Goal: Information Seeking & Learning: Find specific fact

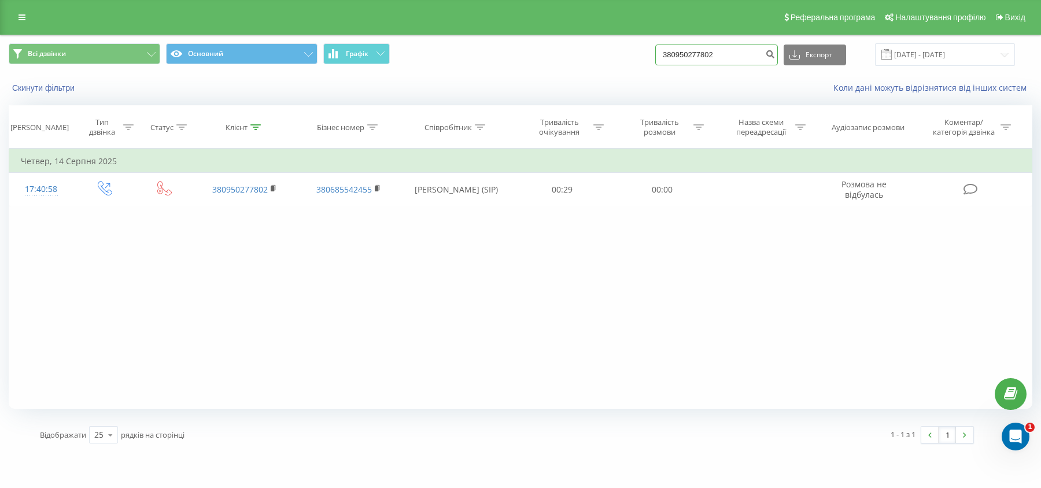
click at [741, 53] on input "380950277802" at bounding box center [716, 55] width 123 height 21
drag, startPoint x: 26, startPoint y: 25, endPoint x: 23, endPoint y: 79, distance: 54.5
click at [25, 25] on link at bounding box center [22, 17] width 21 height 16
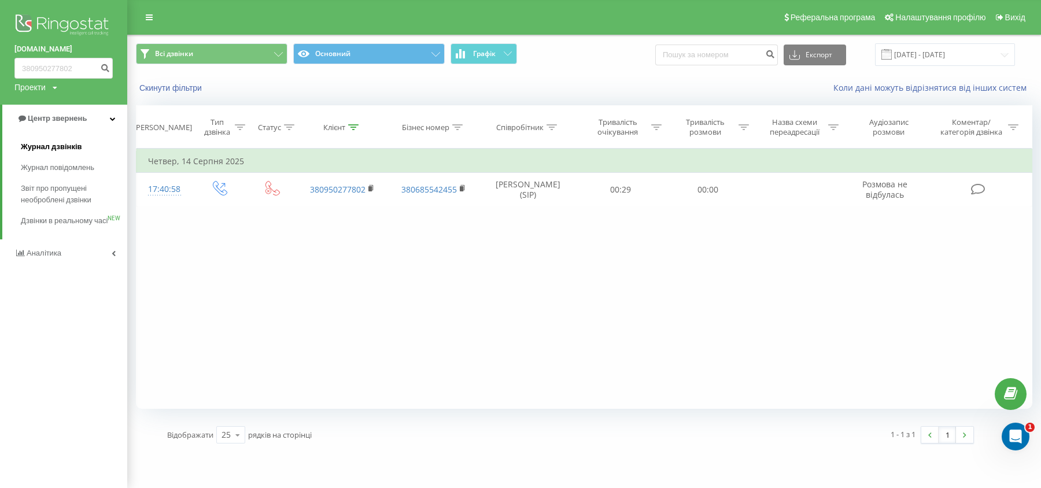
click at [43, 151] on span "Журнал дзвінків" at bounding box center [51, 147] width 61 height 12
click at [55, 145] on span "Журнал дзвінків" at bounding box center [51, 147] width 61 height 12
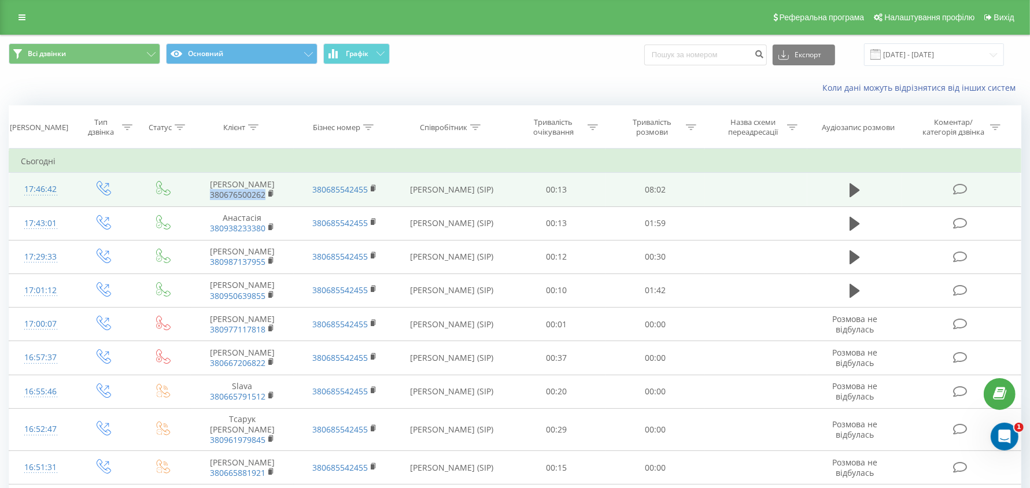
drag, startPoint x: 203, startPoint y: 201, endPoint x: 265, endPoint y: 205, distance: 62.1
click at [265, 200] on span "380676500262" at bounding box center [242, 195] width 80 height 10
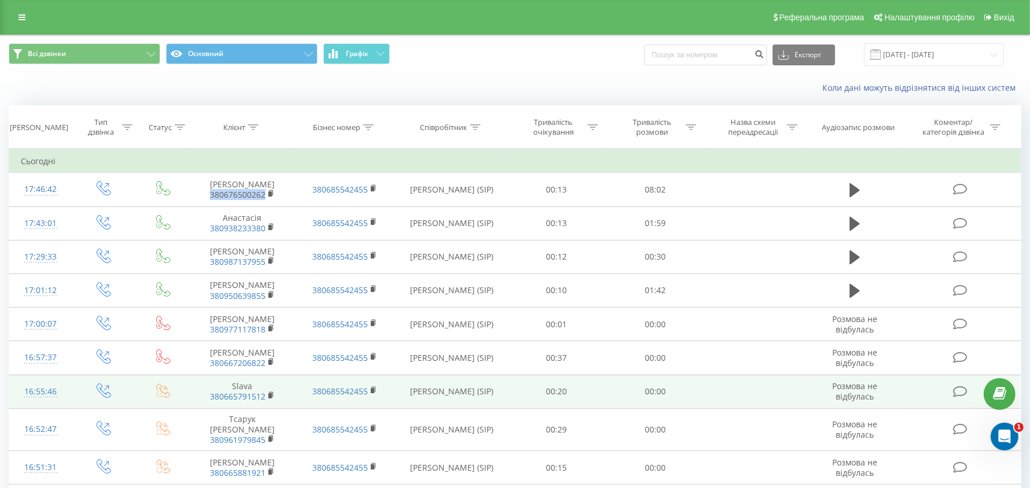
copy link "380676500262"
